Goal: Information Seeking & Learning: Learn about a topic

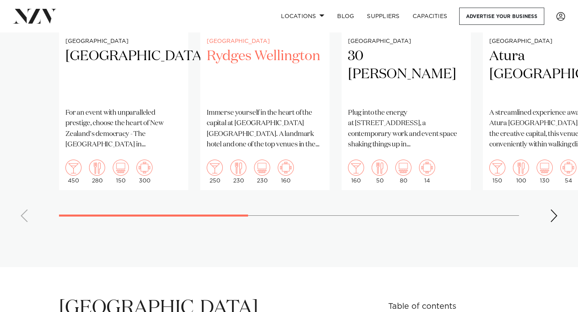
scroll to position [743, 0]
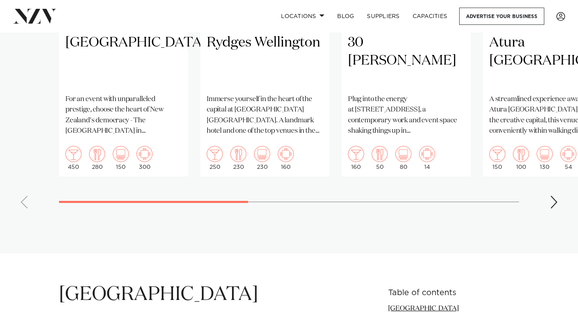
click at [548, 190] on swiper-container "[GEOGRAPHIC_DATA] For an event with unparalleled prestige, choose the heart of …" at bounding box center [289, 30] width 578 height 370
click at [554, 196] on div "Next slide" at bounding box center [554, 202] width 8 height 13
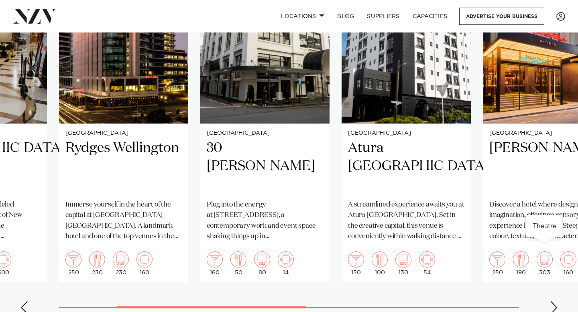
scroll to position [648, 0]
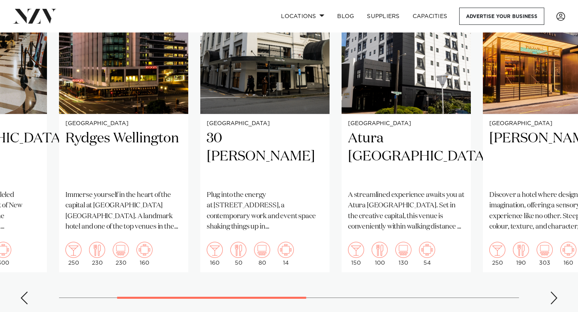
click at [551, 292] on div "Next slide" at bounding box center [554, 298] width 8 height 13
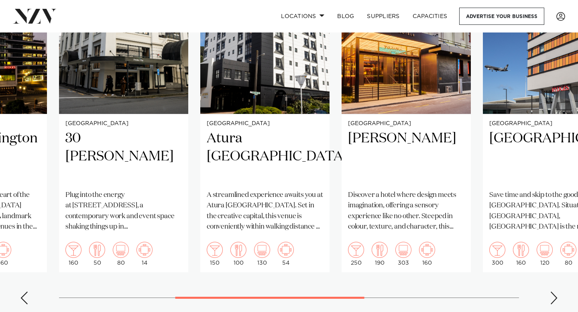
click at [551, 292] on div "Next slide" at bounding box center [554, 298] width 8 height 13
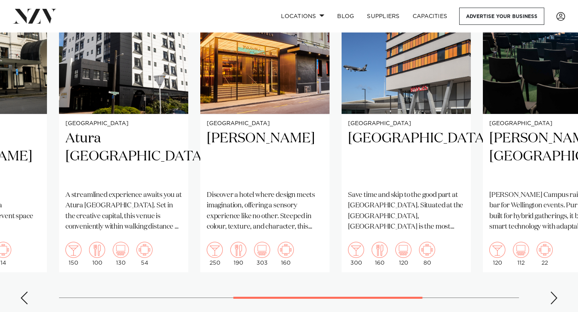
click at [551, 292] on div "Next slide" at bounding box center [554, 298] width 8 height 13
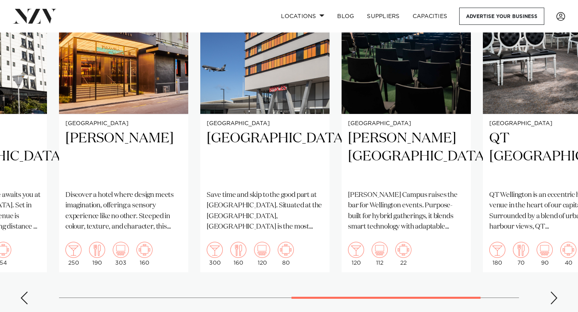
click at [551, 292] on div "Next slide" at bounding box center [554, 298] width 8 height 13
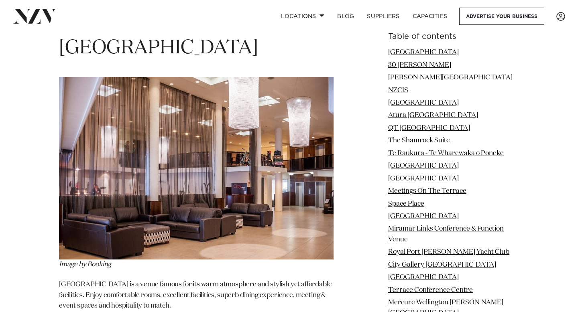
scroll to position [9702, 0]
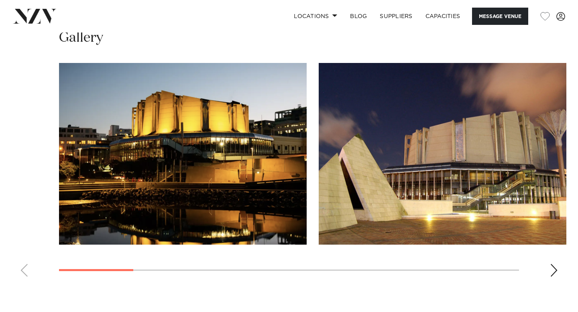
scroll to position [883, 0]
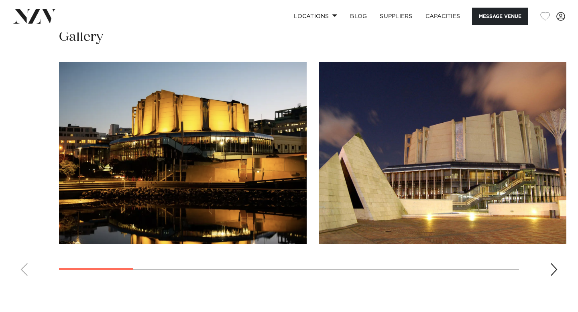
click at [552, 265] on div "Next slide" at bounding box center [554, 269] width 8 height 13
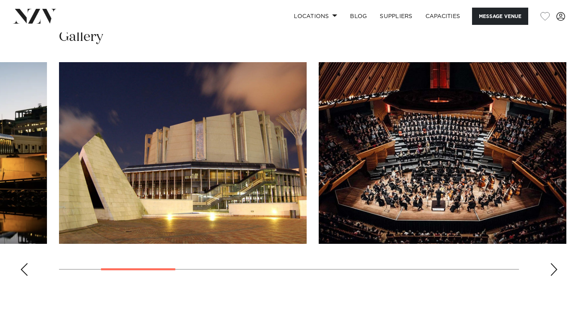
click at [552, 265] on div "Next slide" at bounding box center [554, 269] width 8 height 13
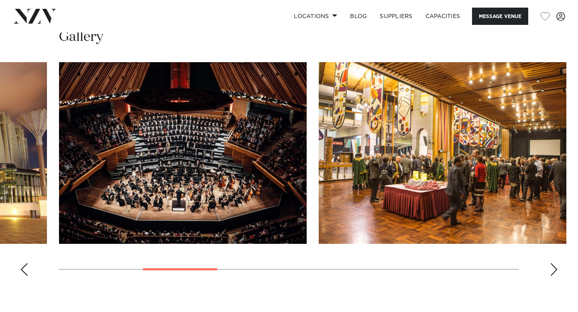
click at [552, 265] on div "Next slide" at bounding box center [554, 269] width 8 height 13
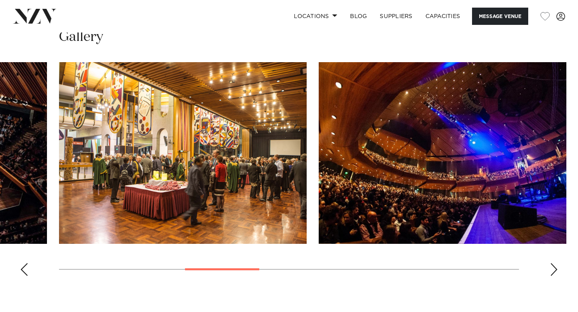
click at [552, 265] on div "Next slide" at bounding box center [554, 269] width 8 height 13
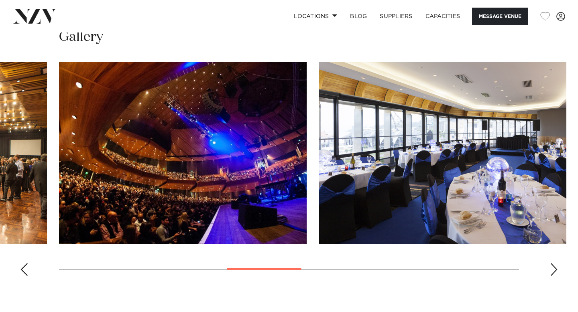
click at [552, 265] on div "Next slide" at bounding box center [554, 269] width 8 height 13
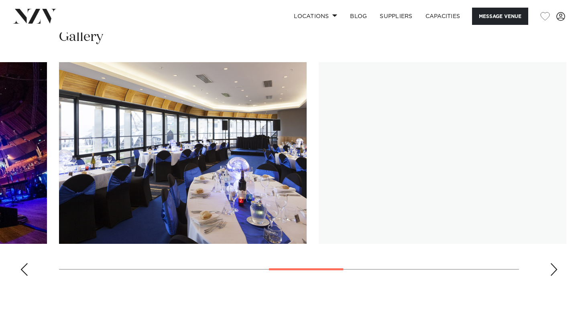
click at [552, 265] on div "Next slide" at bounding box center [554, 269] width 8 height 13
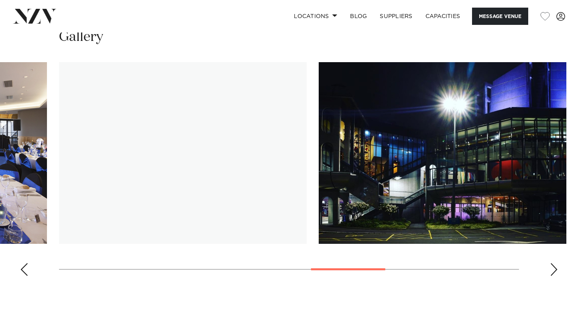
click at [552, 265] on div "Next slide" at bounding box center [554, 269] width 8 height 13
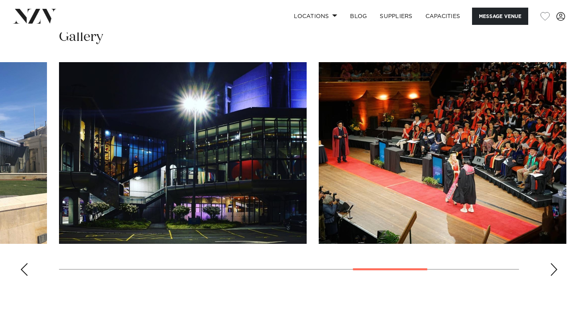
click at [552, 265] on div "Next slide" at bounding box center [554, 269] width 8 height 13
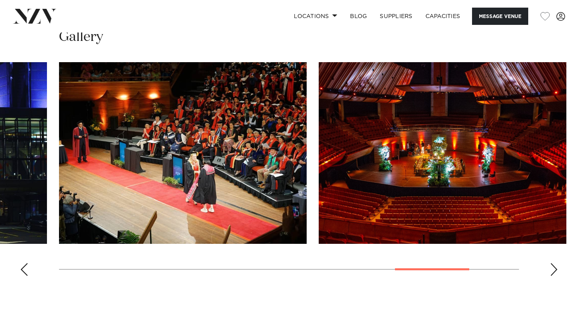
click at [552, 265] on div "Next slide" at bounding box center [554, 269] width 8 height 13
